Goal: Use online tool/utility: Utilize a website feature to perform a specific function

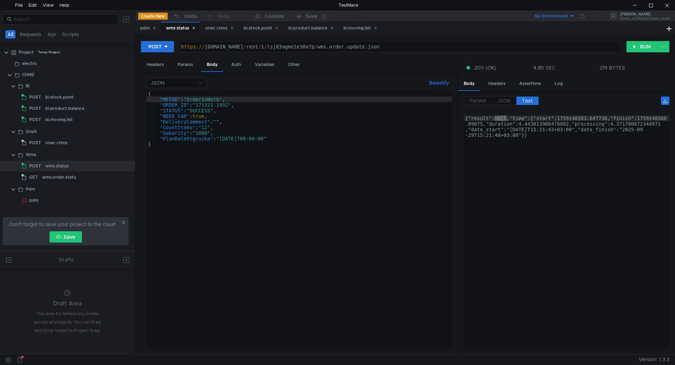
click at [208, 111] on div "{ "METOD" : "OrderInWork" , "ORDER_ID" : "171323.1992" , "STATUS" : "SUCCESS" ,…" at bounding box center [299, 226] width 305 height 270
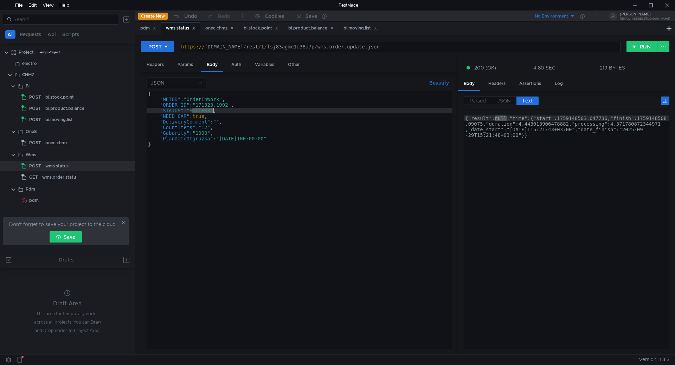
click at [208, 111] on div "{ "METOD" : "OrderInWork" , "ORDER_ID" : "171323.1992" , "STATUS" : "SUCCESS" ,…" at bounding box center [299, 226] width 305 height 270
paste textarea "READYTODELIVER"
drag, startPoint x: 199, startPoint y: 105, endPoint x: 231, endPoint y: 105, distance: 32.3
click at [231, 105] on div "{ "METOD" : "OrderInWork" , "ORDER_ID" : "171323.1992" , "STATUS" : "READYTODEL…" at bounding box center [299, 226] width 305 height 270
paste textarea "CON.2453"
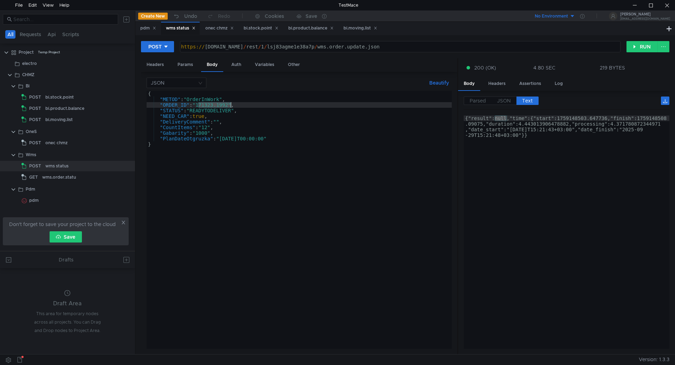
type textarea ""ORDER_ID": "CON.2453","
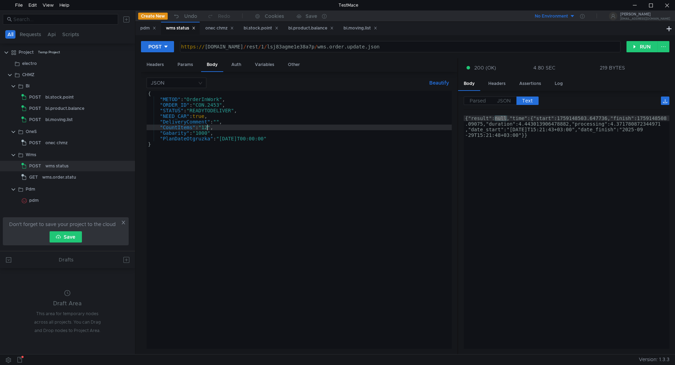
click at [206, 127] on div "{ "METOD" : "OrderInWork" , "ORDER_ID" : "CON.2453" , "STATUS" : "READYTODELIVE…" at bounding box center [299, 226] width 305 height 270
click at [202, 134] on div "{ "METOD" : "OrderInWork" , "ORDER_ID" : "CON.2453" , "STATUS" : "READYTODELIVE…" at bounding box center [299, 226] width 305 height 270
click at [197, 117] on div "{ "METOD" : "OrderInWork" , "ORDER_ID" : "CON.2453" , "STATUS" : "READYTODELIVE…" at bounding box center [299, 226] width 305 height 270
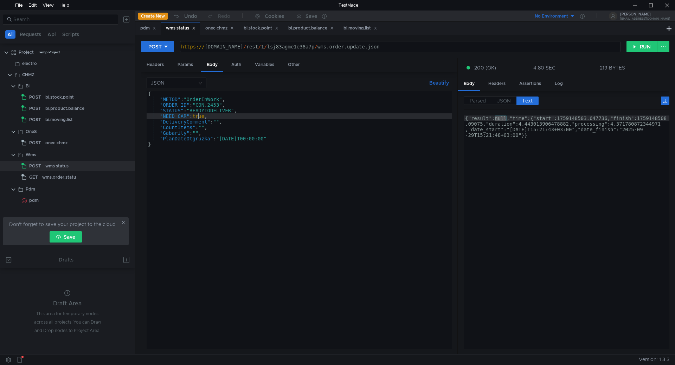
click at [197, 117] on div "{ "METOD" : "OrderInWork" , "ORDER_ID" : "CON.2453" , "STATUS" : "READYTODELIVE…" at bounding box center [299, 226] width 305 height 270
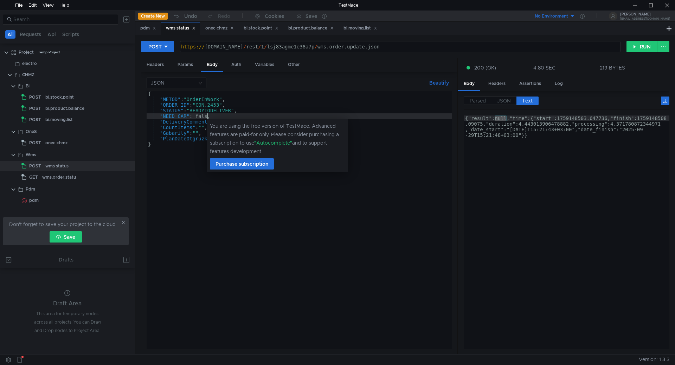
scroll to position [0, 4]
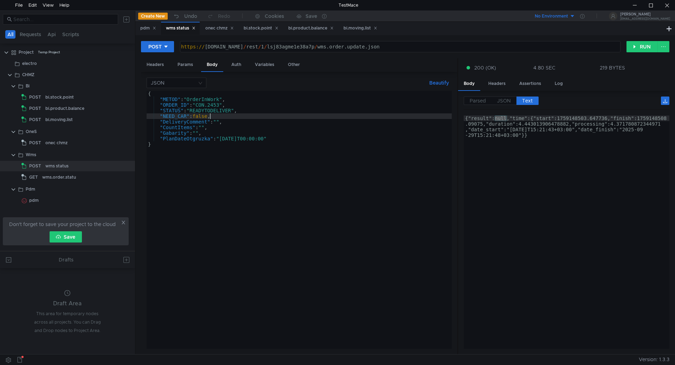
type textarea ""NEED_CAR": false,"
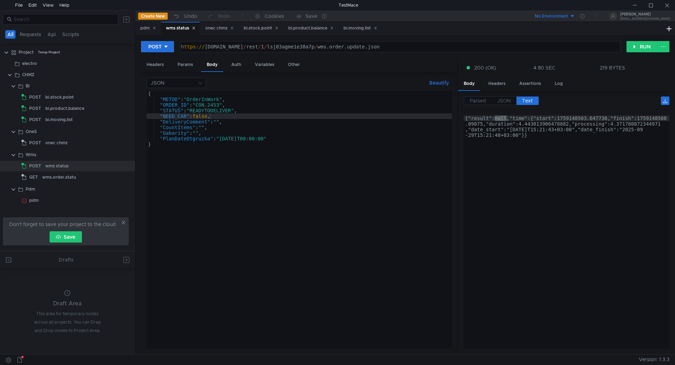
scroll to position [0, 4]
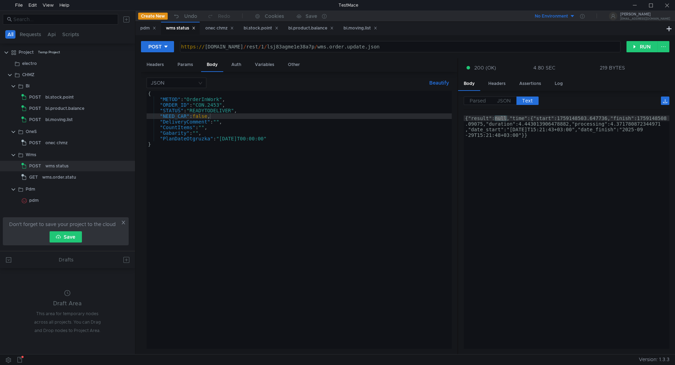
scroll to position [0, 4]
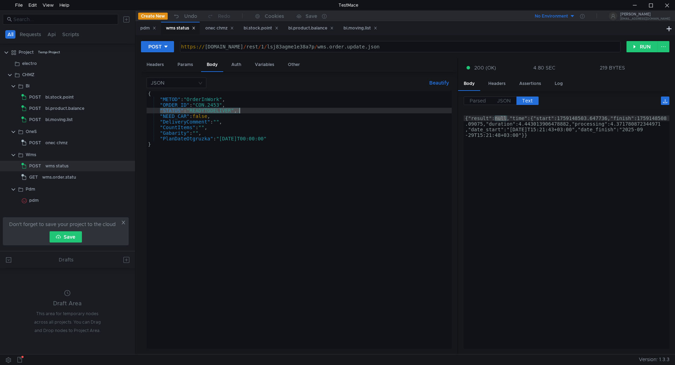
drag, startPoint x: 159, startPoint y: 111, endPoint x: 243, endPoint y: 110, distance: 84.0
click at [243, 110] on div "{ "METOD" : "OrderInWork" , "ORDER_ID" : "CON.2453" , "STATUS" : "READYTODELIVE…" at bounding box center [299, 226] width 305 height 270
click at [299, 137] on div "{ "METOD" : "OrderInWork" , "ORDER_ID" : "CON.2453" , "STATUS" : "READYTODELIVE…" at bounding box center [299, 226] width 305 height 270
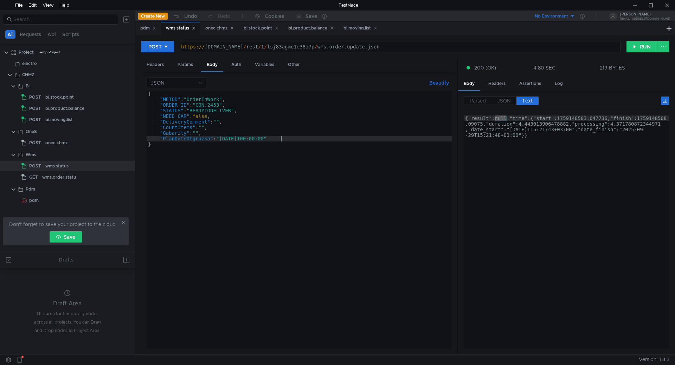
type textarea ""PlanDateOtgruzka": "2025-07-24T00:00:00""
click at [231, 46] on div "https:// chmzdev20.omk.ru / rest / 1 / lsj83agme1e38a7p / wms.order.update.json" at bounding box center [400, 52] width 440 height 17
type textarea "https://chmzdev23.omk.ru/rest/1/lsj83agme1e38a7p/wms.order.update.json"
click at [639, 45] on button "RUN" at bounding box center [641, 46] width 31 height 11
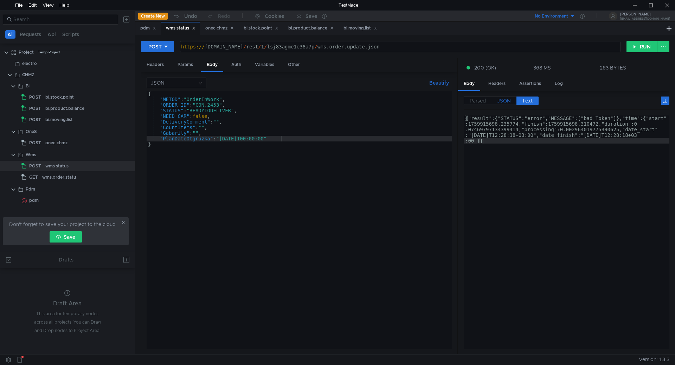
click at [502, 102] on span "JSON" at bounding box center [504, 101] width 14 height 6
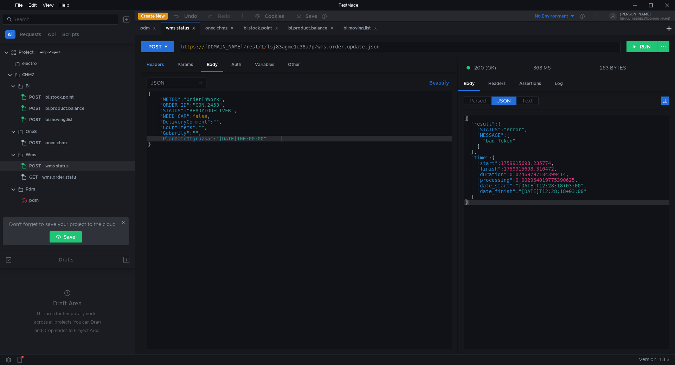
click at [153, 64] on div "Headers" at bounding box center [155, 64] width 28 height 13
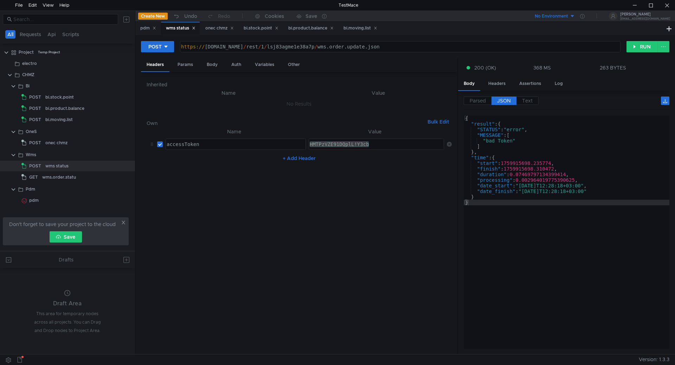
click at [193, 147] on div "accessToken" at bounding box center [235, 150] width 140 height 17
type textarea "accessToken"
click at [193, 147] on div "accessToken" at bounding box center [235, 150] width 140 height 17
click at [637, 48] on button "RUN" at bounding box center [641, 46] width 31 height 11
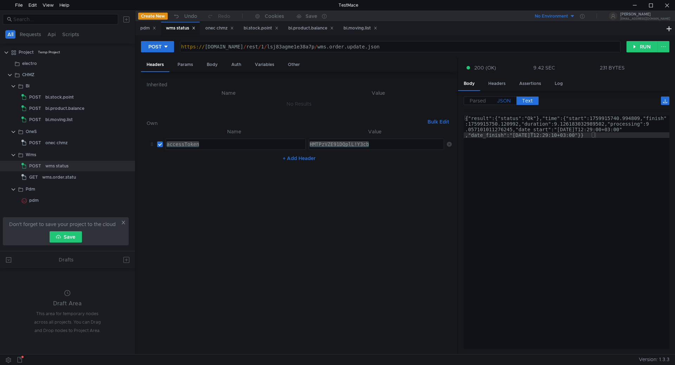
click at [506, 105] on label "JSON" at bounding box center [503, 101] width 25 height 8
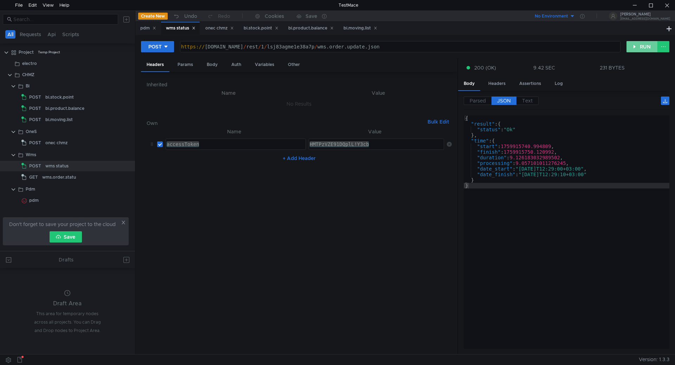
click at [641, 44] on button "RUN" at bounding box center [641, 46] width 31 height 11
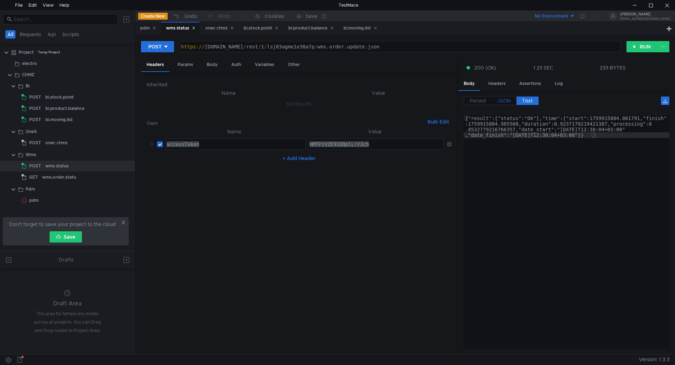
click at [508, 101] on span "JSON" at bounding box center [504, 101] width 14 height 6
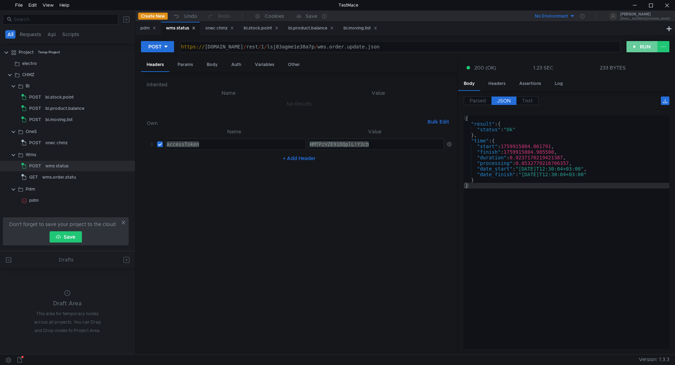
click at [629, 47] on button "RUN" at bounding box center [641, 46] width 31 height 11
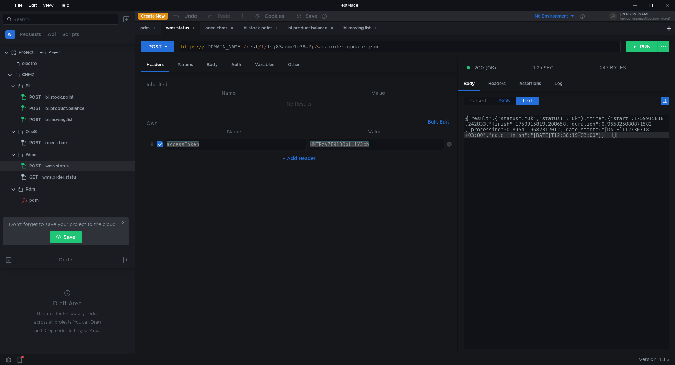
click at [507, 102] on span "JSON" at bounding box center [504, 101] width 14 height 6
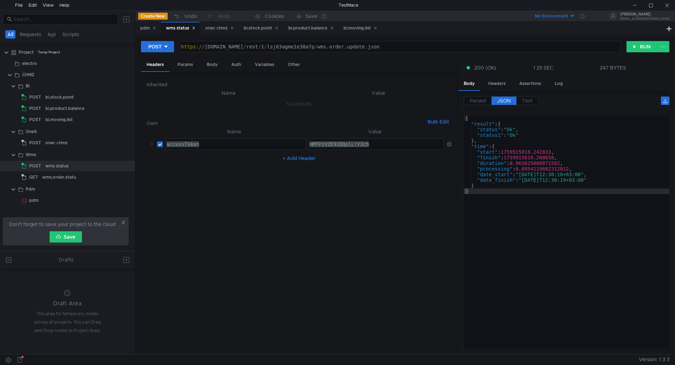
scroll to position [0, 4]
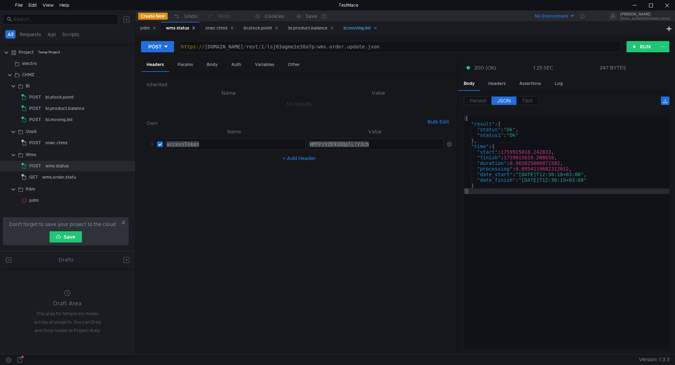
click at [359, 24] on div "bi.moving.list" at bounding box center [359, 28] width 43 height 13
